Goal: Information Seeking & Learning: Check status

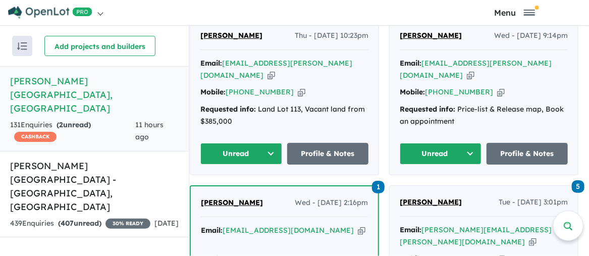
scroll to position [404, 0]
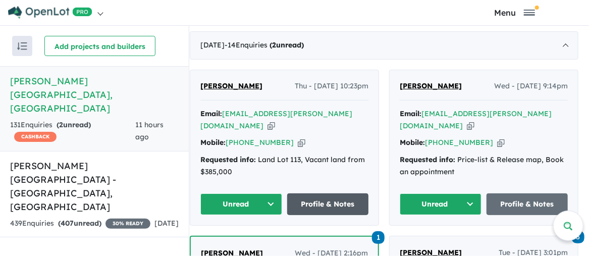
click at [330, 193] on link "Profile & Notes" at bounding box center [328, 204] width 82 height 22
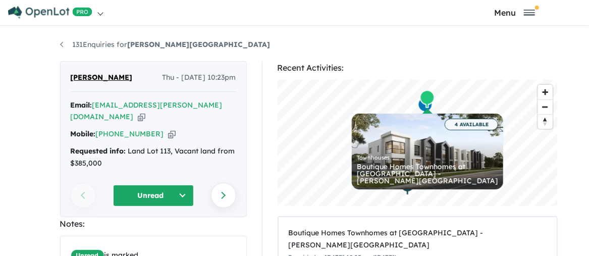
click at [54, 44] on div "131 Enquiries for [PERSON_NAME][GEOGRAPHIC_DATA] Previous enquiry Next enquiry …" at bounding box center [294, 144] width 484 height 230
click at [61, 44] on link "131 Enquiries for [PERSON_NAME][GEOGRAPHIC_DATA]" at bounding box center [165, 44] width 210 height 9
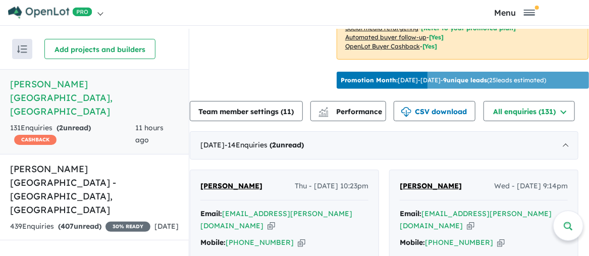
scroll to position [408, 0]
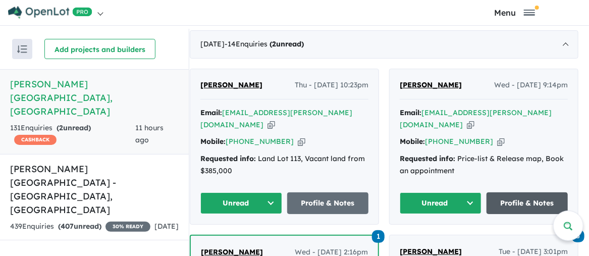
click at [535, 192] on link "Profile & Notes" at bounding box center [527, 203] width 82 height 22
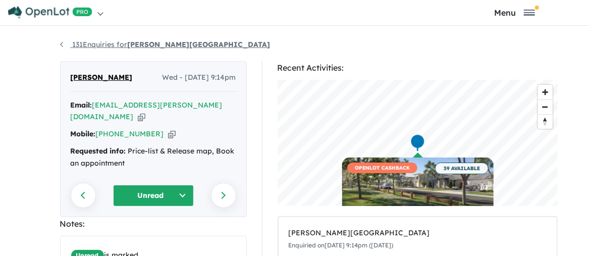
click at [60, 48] on link "131 Enquiries for [PERSON_NAME][GEOGRAPHIC_DATA]" at bounding box center [165, 44] width 210 height 9
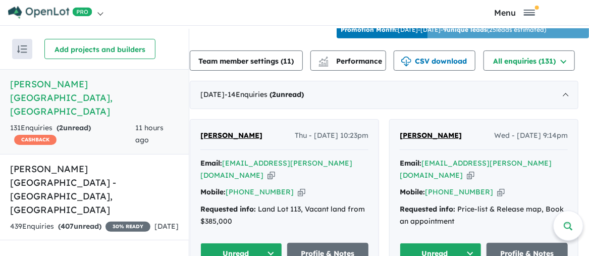
scroll to position [408, 0]
